Goal: Check status: Check status

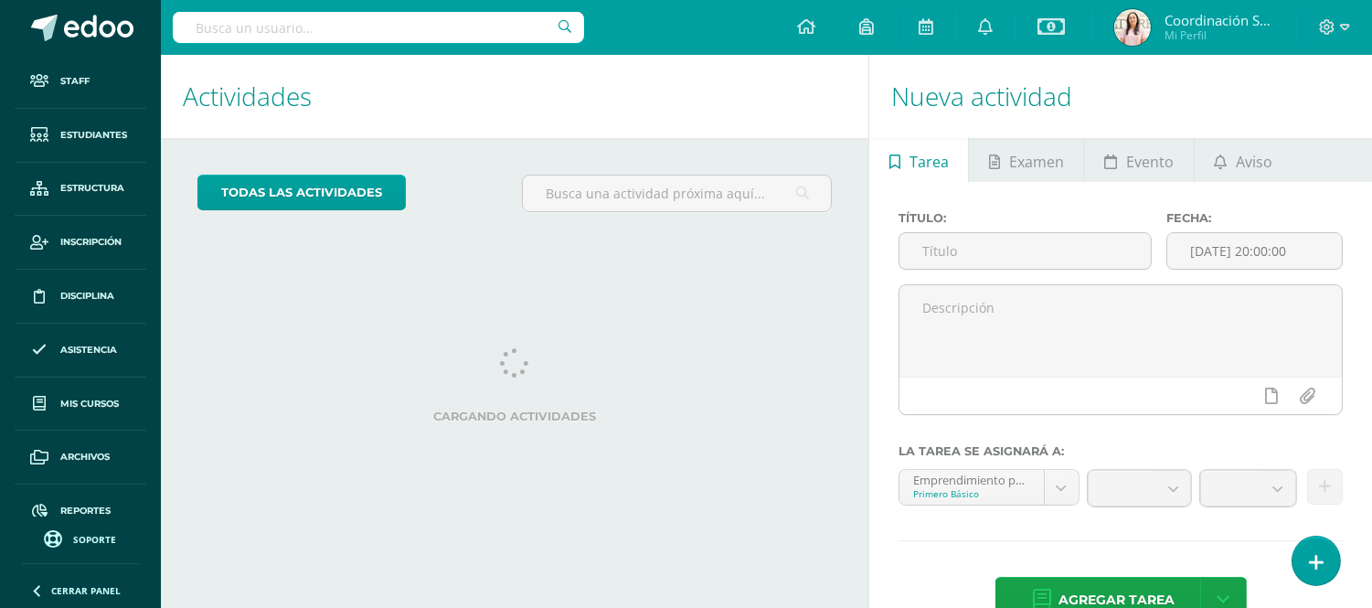
click at [270, 28] on input "text" at bounding box center [378, 27] width 411 height 31
type input "[PERSON_NAME]"
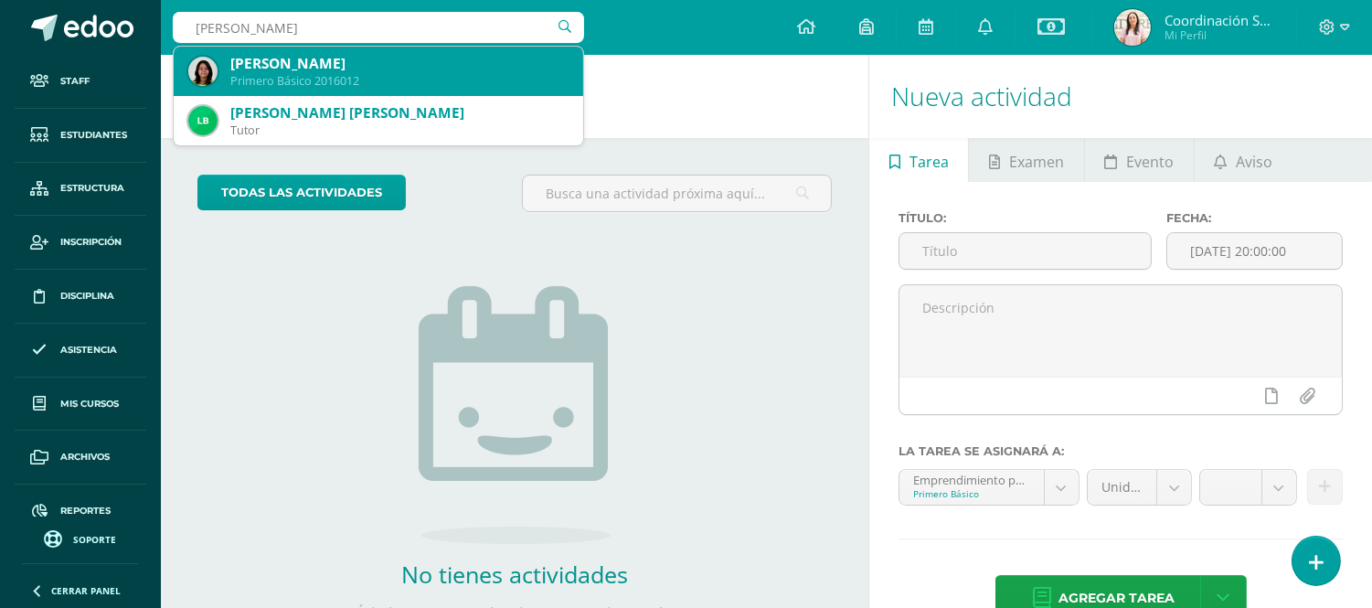
click at [304, 75] on div "Primero Básico 2016012" at bounding box center [399, 81] width 338 height 16
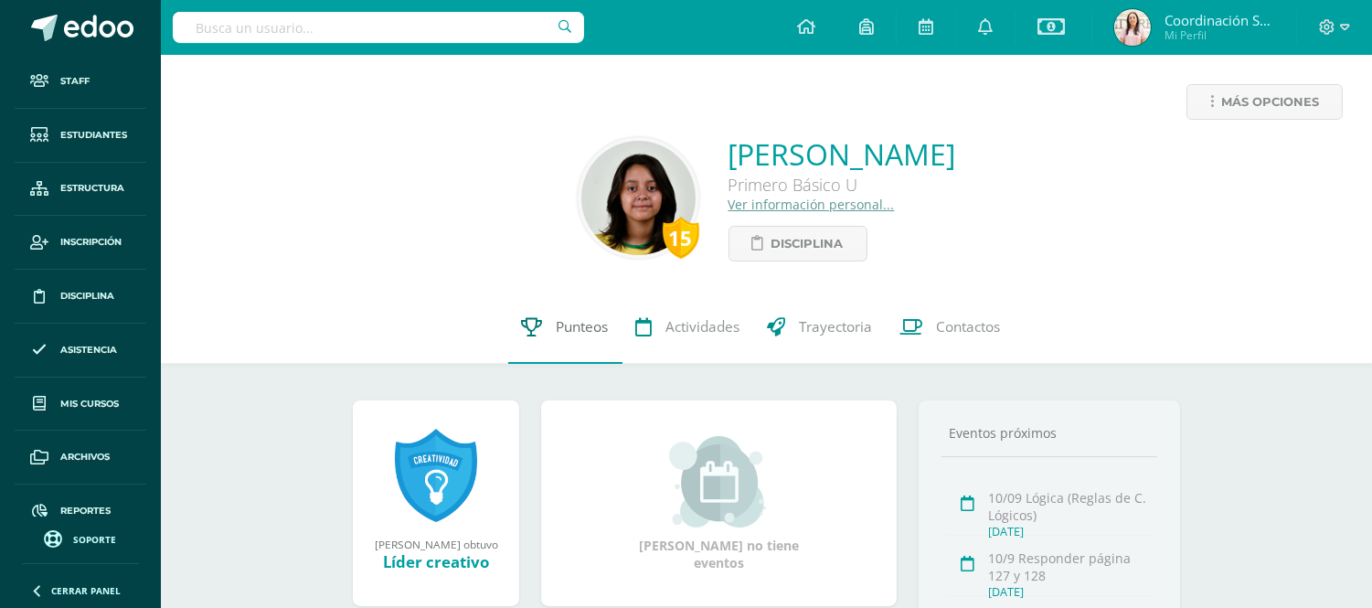
click at [577, 331] on span "Punteos" at bounding box center [582, 326] width 52 height 19
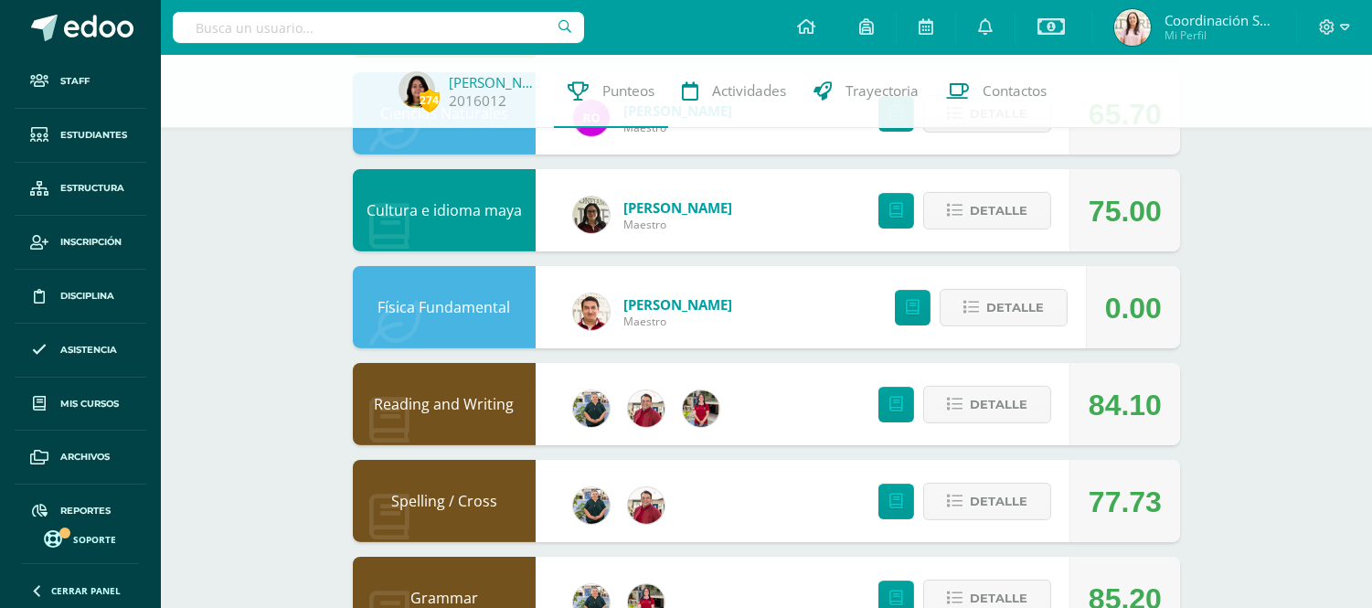
scroll to position [796, 0]
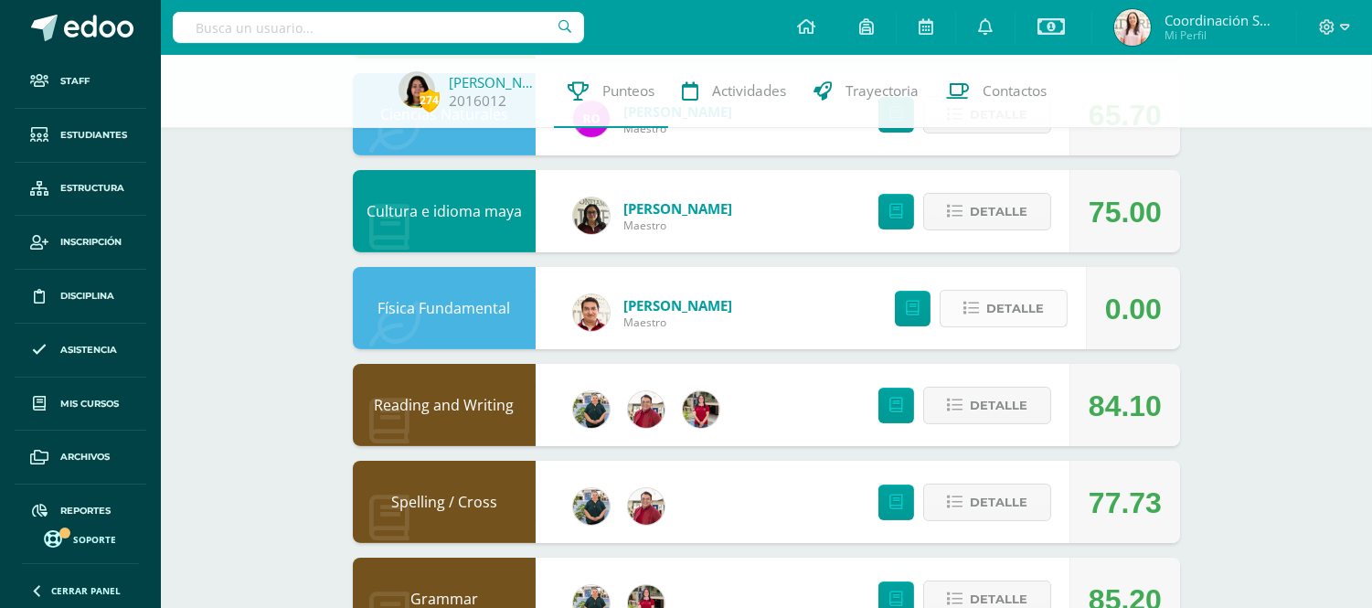
click at [990, 307] on span "Detalle" at bounding box center [1015, 308] width 58 height 34
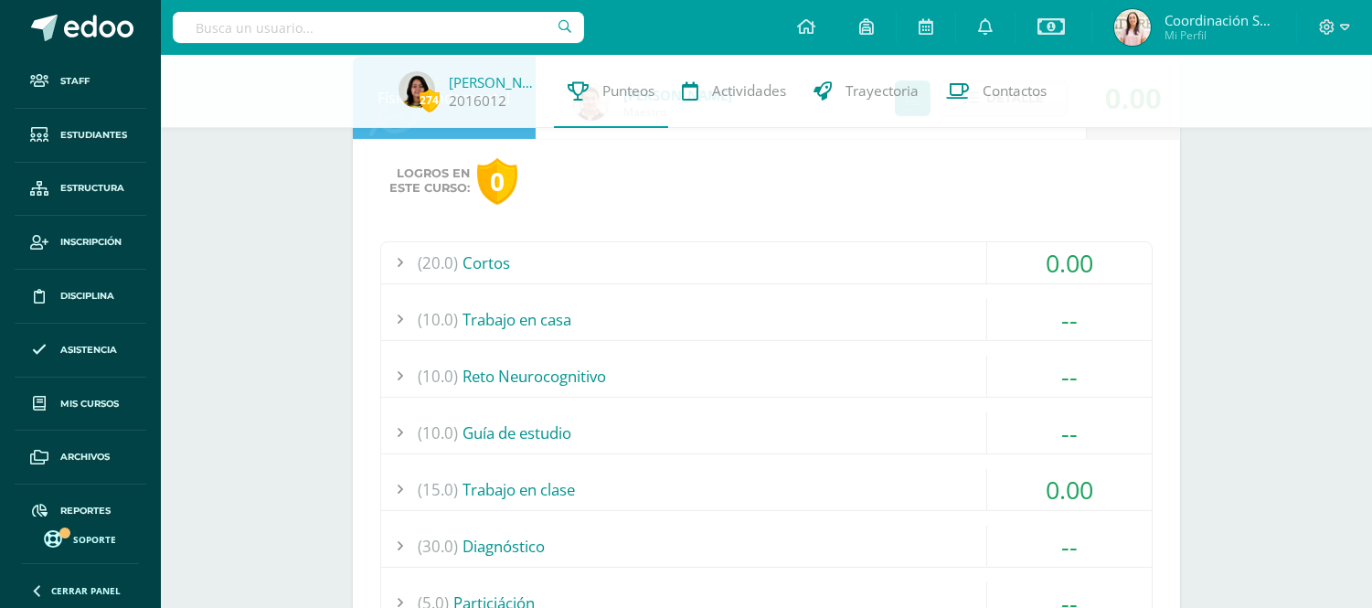
scroll to position [1007, 0]
click at [479, 260] on div "(20.0) Cortos" at bounding box center [766, 261] width 770 height 41
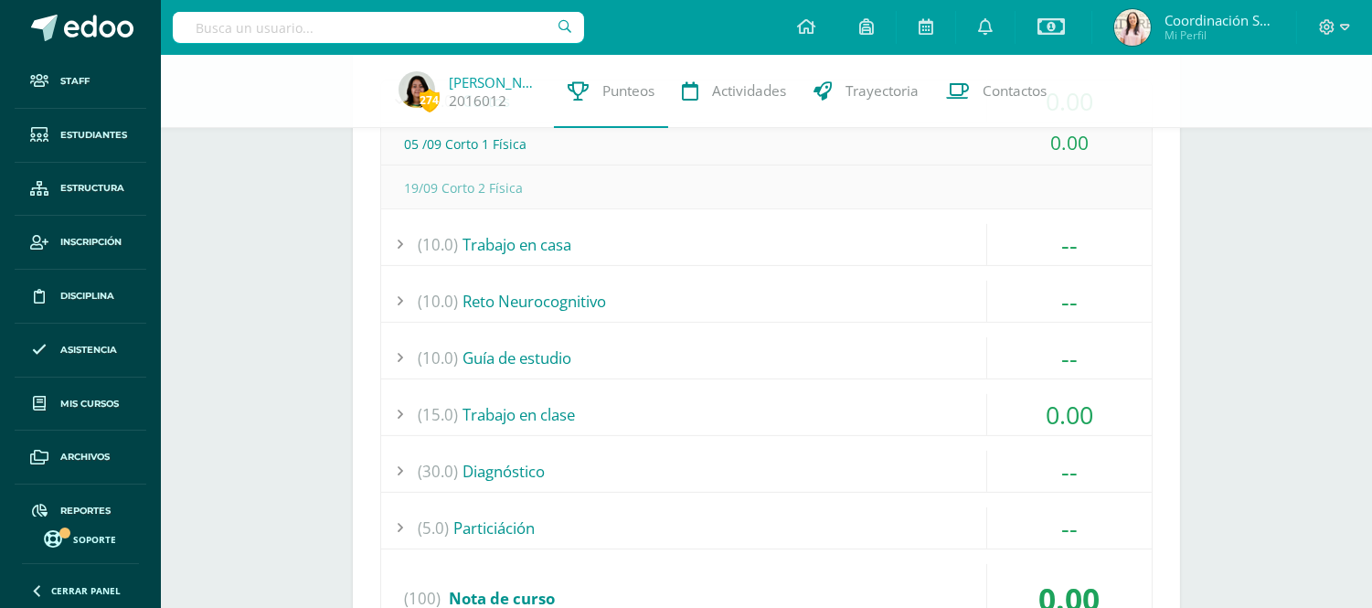
scroll to position [1179, 0]
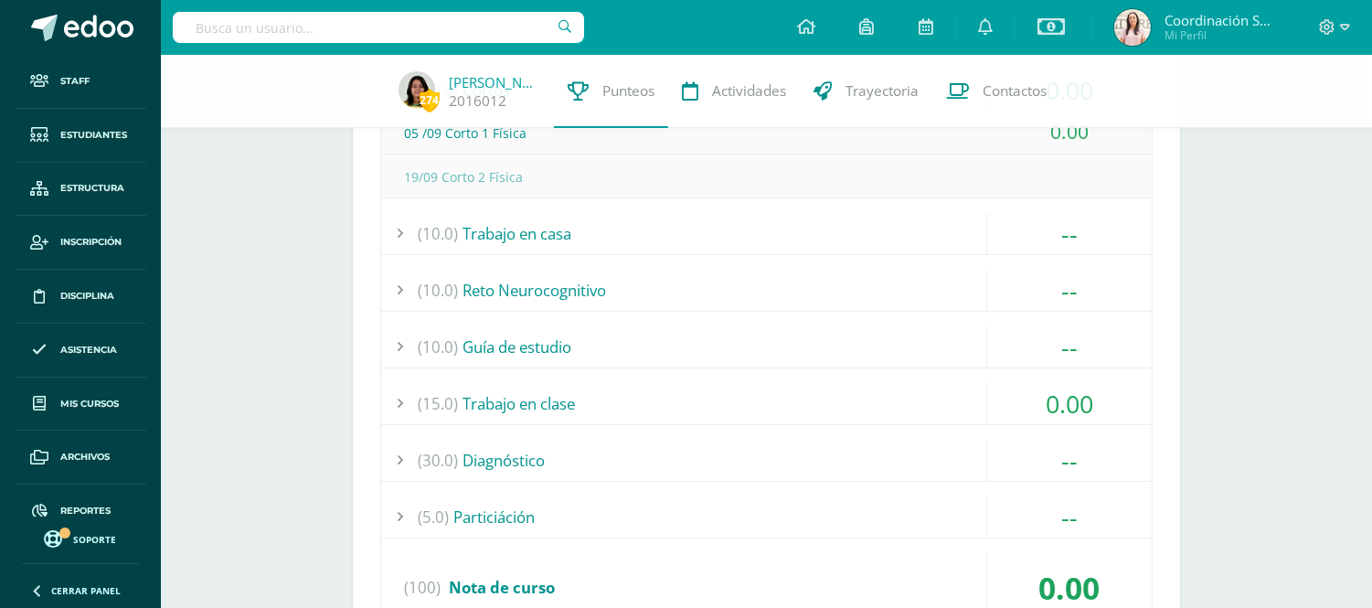
click at [517, 398] on div "(15.0) Trabajo en clase" at bounding box center [766, 403] width 770 height 41
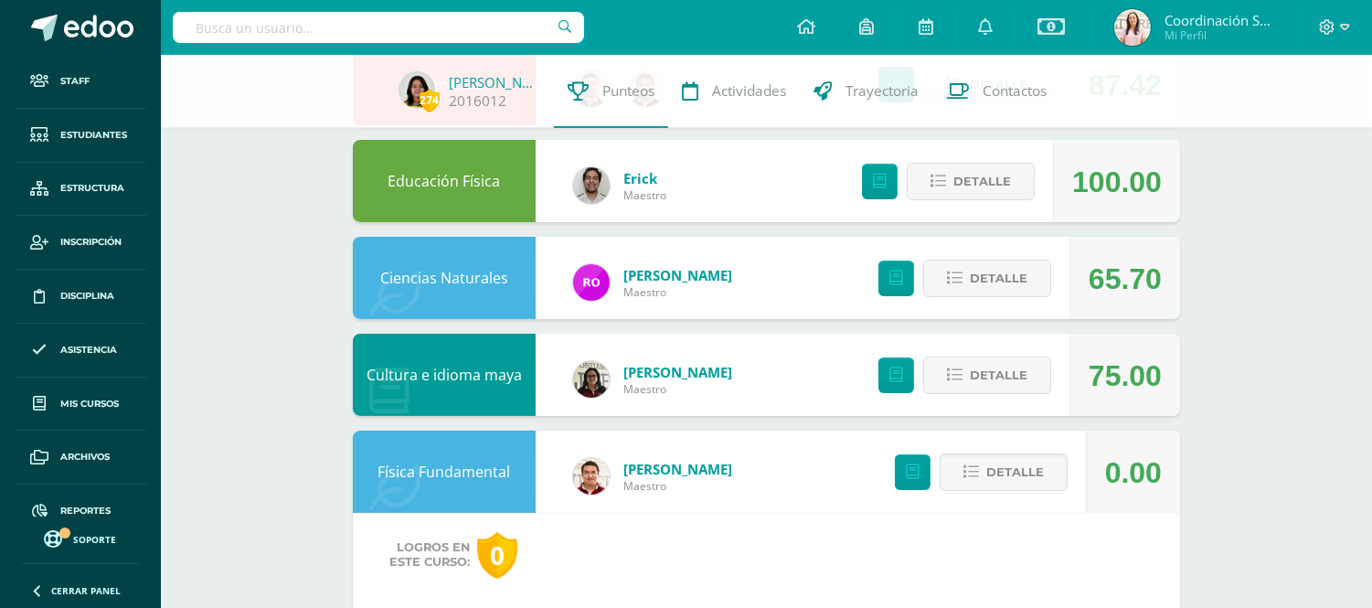
scroll to position [633, 0]
